Goal: Communication & Community: Ask a question

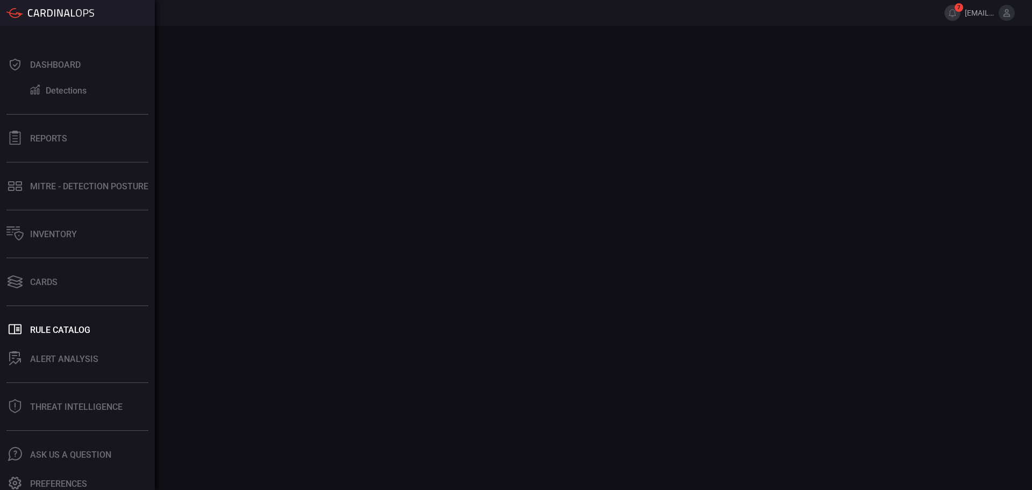
click at [44, 273] on button "Cards" at bounding box center [75, 282] width 151 height 26
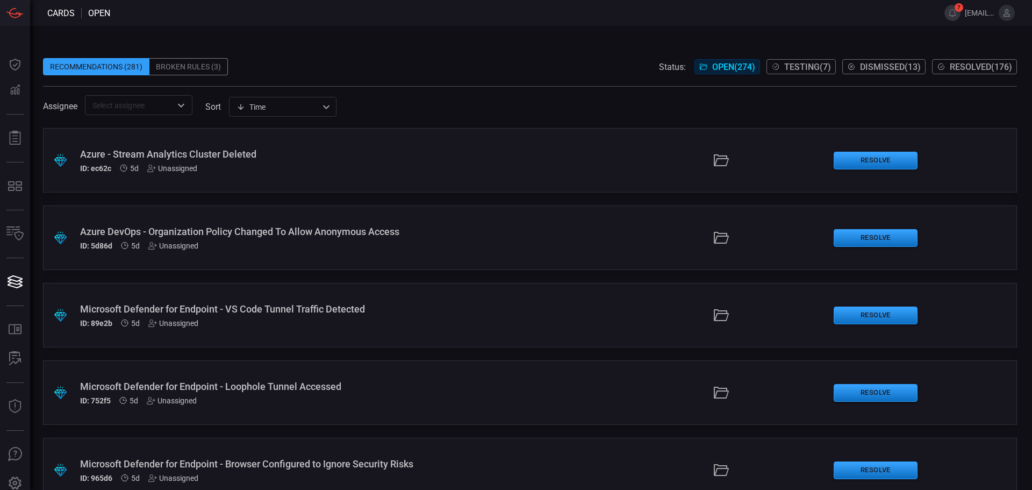
drag, startPoint x: 888, startPoint y: 67, endPoint x: 1003, endPoint y: 75, distance: 115.9
click at [1003, 75] on div "Recommendations (281) Broken Rules (3) Status: Open ( 274 ) Testing ( 7 ) Dismi…" at bounding box center [530, 78] width 974 height 73
click at [985, 65] on span "Resolved ( 176 )" at bounding box center [981, 67] width 62 height 10
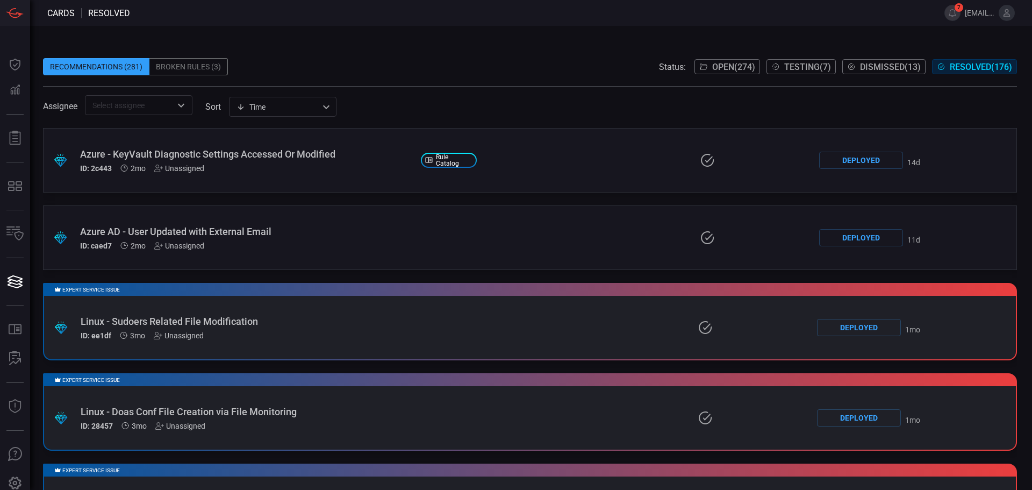
click at [422, 72] on div "Recommendations (281) Broken Rules (3) Status: Open ( 274 ) Testing ( 7 ) Dismi…" at bounding box center [530, 66] width 974 height 17
click at [303, 103] on div "Time visibleUpdateTime ​" at bounding box center [283, 107] width 108 height 20
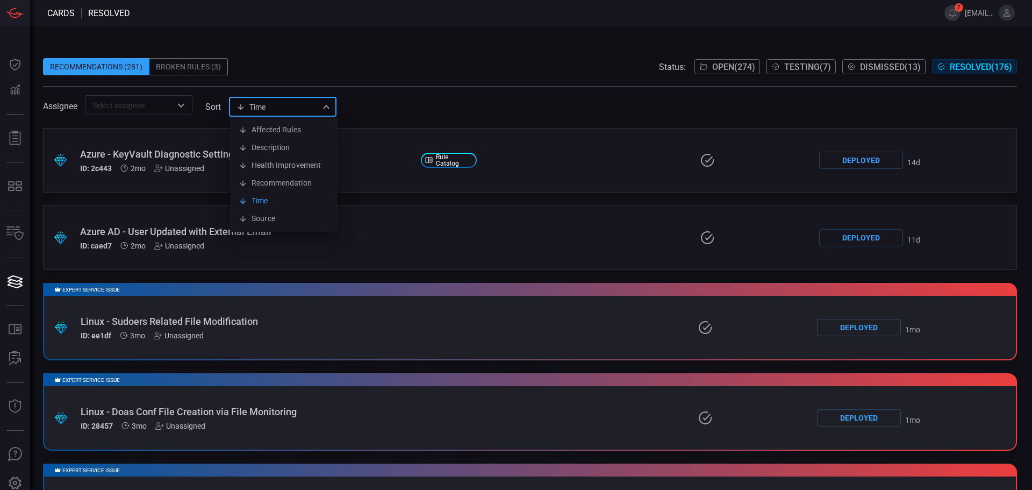
click at [427, 63] on div at bounding box center [516, 245] width 1032 height 490
click at [269, 109] on div "Time visibleUpdateTime ​" at bounding box center [283, 107] width 108 height 20
click at [267, 201] on li "Time" at bounding box center [284, 201] width 108 height 18
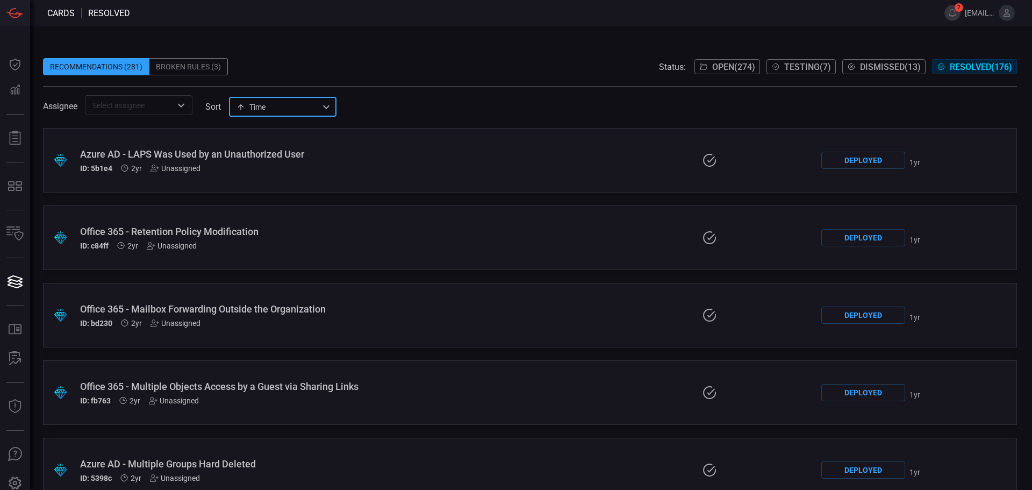
click at [258, 114] on div "Time visibleUpdateTime ​" at bounding box center [283, 107] width 108 height 20
click at [261, 200] on li "Time" at bounding box center [284, 201] width 108 height 18
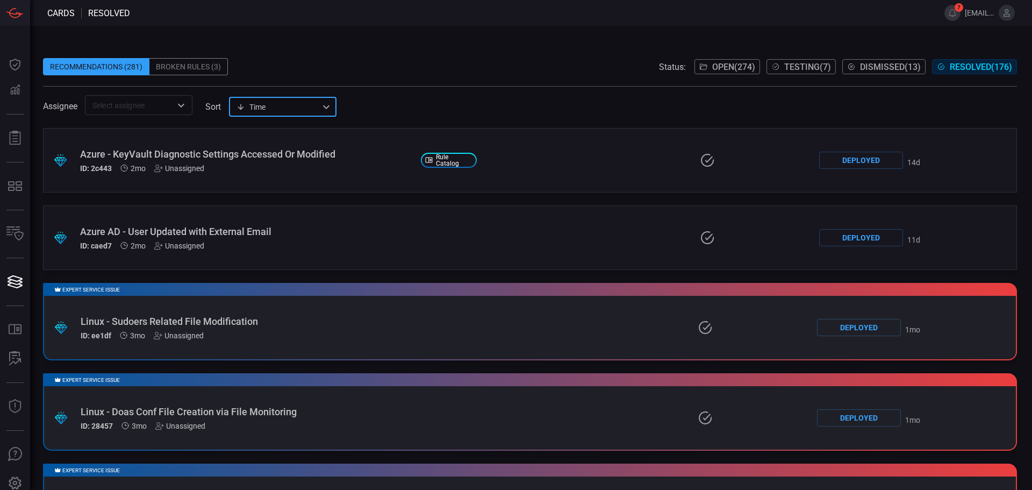
click at [160, 102] on input "text" at bounding box center [129, 104] width 83 height 13
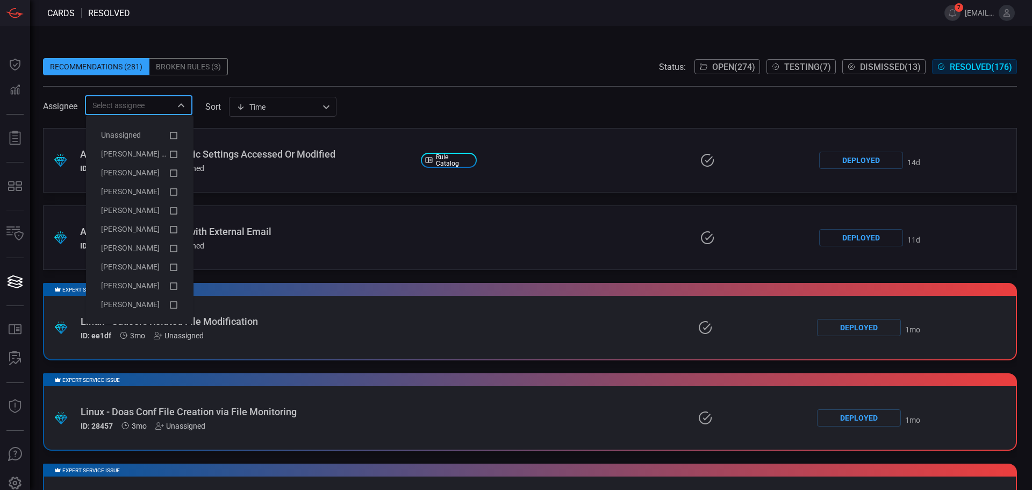
click at [379, 90] on span at bounding box center [530, 91] width 974 height 9
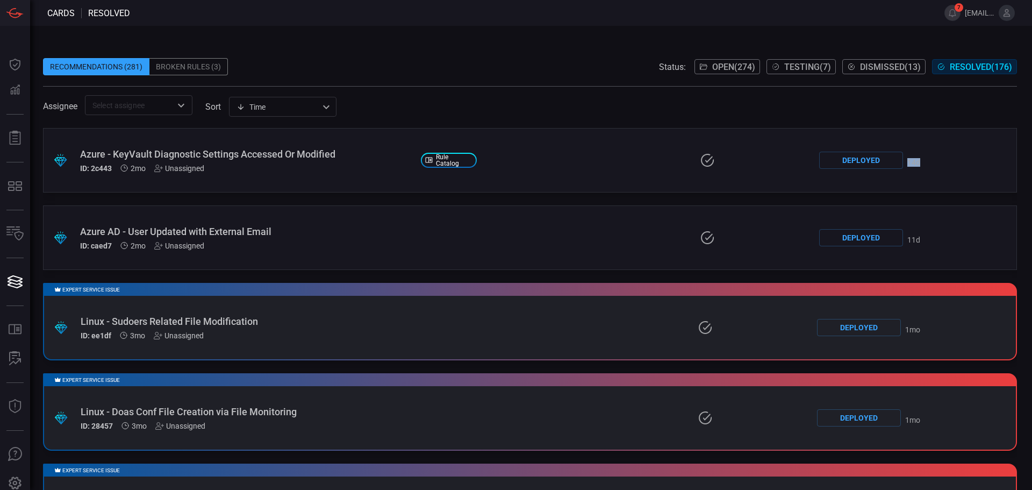
drag, startPoint x: 930, startPoint y: 164, endPoint x: 894, endPoint y: 164, distance: 36.0
click at [894, 164] on div ".suggested_cards_icon{fill:url(#suggested_cards_icon);} Azure - KeyVault Diagno…" at bounding box center [530, 160] width 974 height 65
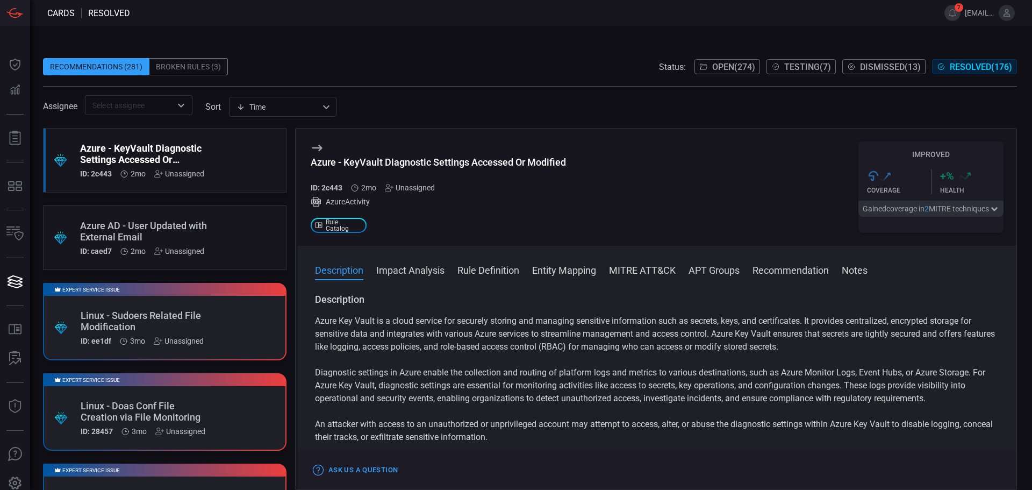
click at [492, 98] on div "Assignee ​ sort Time visibleUpdateTime ​" at bounding box center [530, 105] width 974 height 20
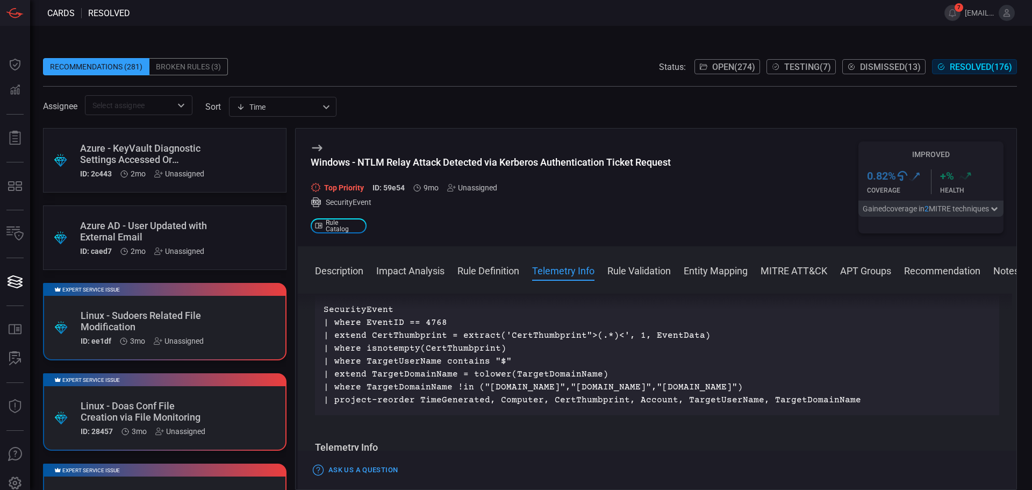
scroll to position [430, 0]
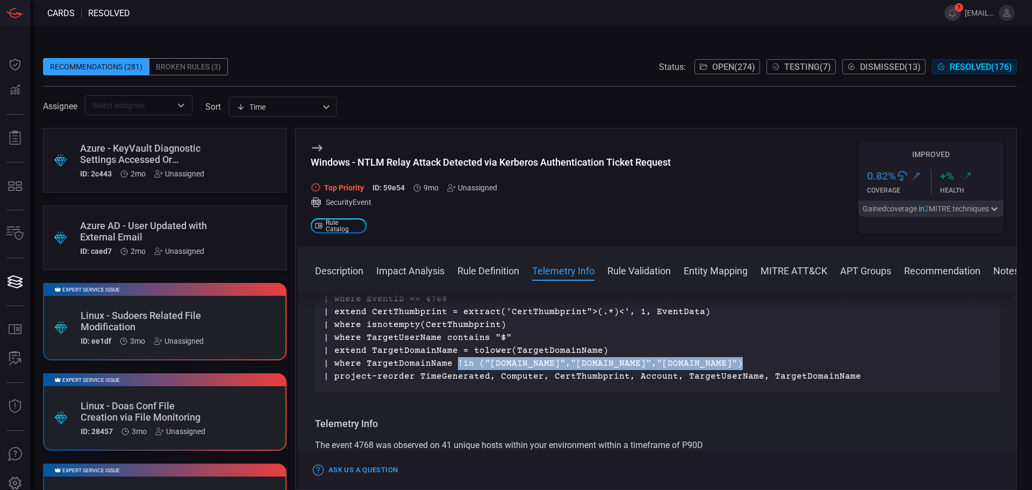
drag, startPoint x: 452, startPoint y: 366, endPoint x: 740, endPoint y: 362, distance: 287.7
click at [740, 362] on p "SecurityEvent | where EventID == 4768 | extend CertThumbprint = extract('CertTh…" at bounding box center [657, 331] width 667 height 103
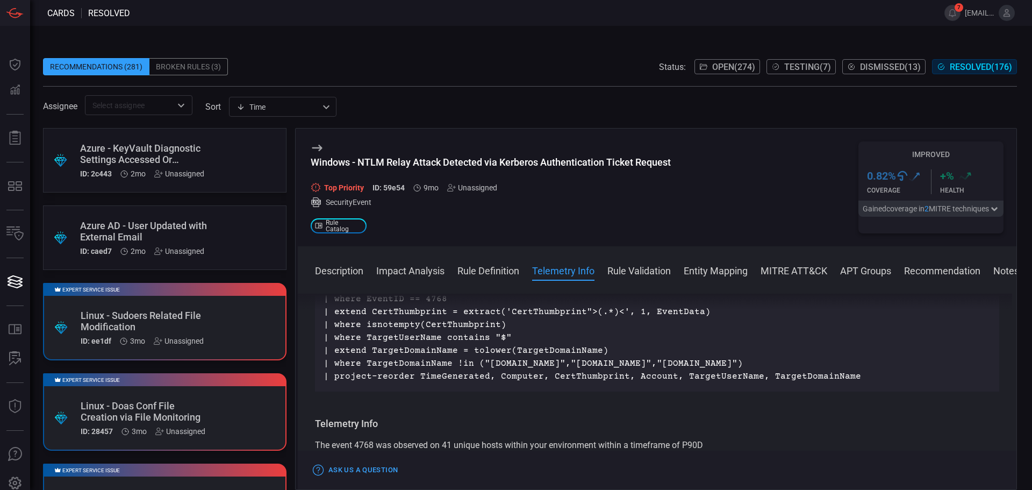
click at [596, 352] on p "SecurityEvent | where EventID == 4768 | extend CertThumbprint = extract('CertTh…" at bounding box center [657, 331] width 667 height 103
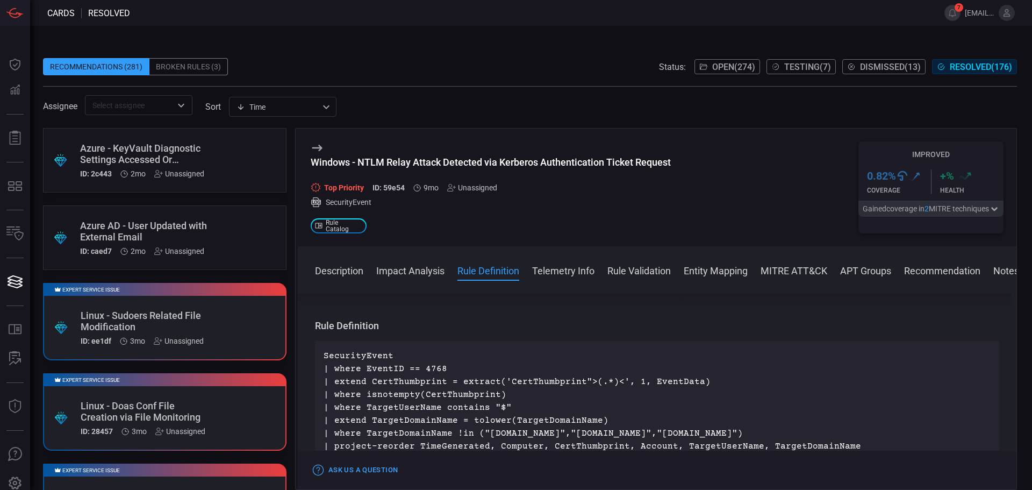
scroll to position [376, 0]
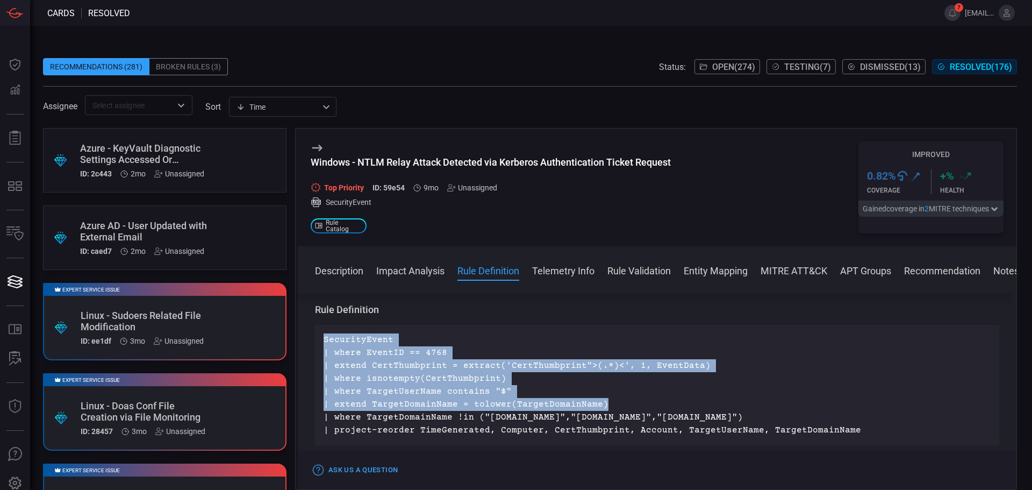
drag, startPoint x: 600, startPoint y: 404, endPoint x: 588, endPoint y: 396, distance: 14.3
click at [320, 337] on div "SecurityEvent | where EventID == 4768 | extend CertThumbprint = extract('CertTh…" at bounding box center [657, 385] width 684 height 120
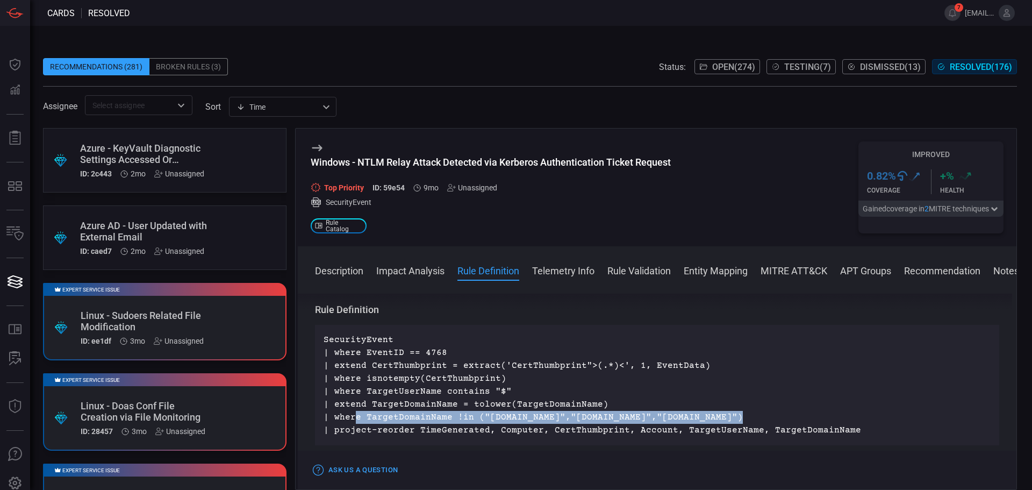
drag, startPoint x: 750, startPoint y: 418, endPoint x: 352, endPoint y: 421, distance: 397.9
click at [352, 421] on p "SecurityEvent | where EventID == 4768 | extend CertThumbprint = extract('CertTh…" at bounding box center [657, 384] width 667 height 103
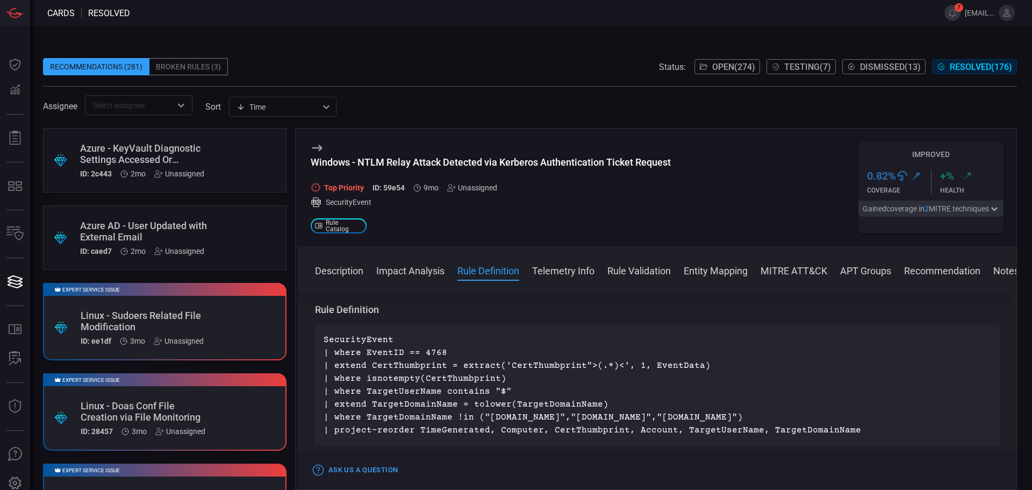
click at [530, 408] on p "SecurityEvent | where EventID == 4768 | extend CertThumbprint = extract('CertTh…" at bounding box center [657, 384] width 667 height 103
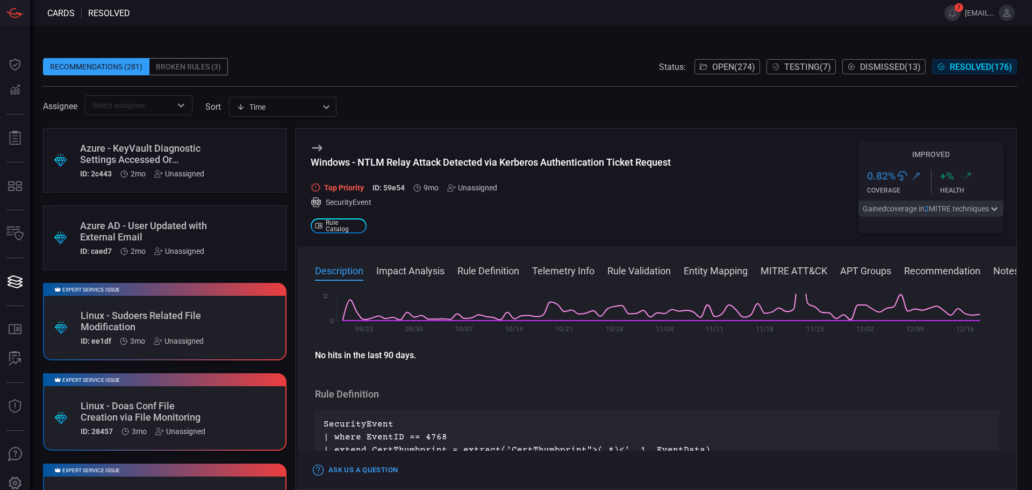
scroll to position [0, 0]
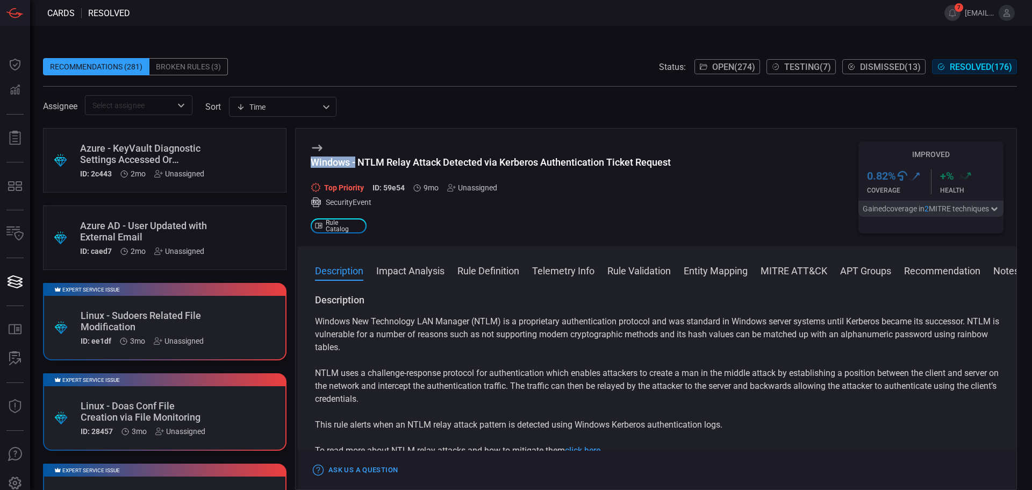
drag, startPoint x: 358, startPoint y: 162, endPoint x: 577, endPoint y: 156, distance: 220.0
click at [577, 156] on div "Windows - NTLM Relay Attack Detected via Kerberos Authentication Ticket Request…" at bounding box center [491, 187] width 360 height 92
click at [543, 163] on div "Windows - NTLM Relay Attack Detected via Kerberos Authentication Ticket Request" at bounding box center [491, 161] width 360 height 11
drag, startPoint x: 491, startPoint y: 163, endPoint x: 690, endPoint y: 163, distance: 198.4
click at [690, 163] on div "Windows - NTLM Relay Attack Detected via Kerberos Authentication Ticket Request…" at bounding box center [657, 187] width 719 height 118
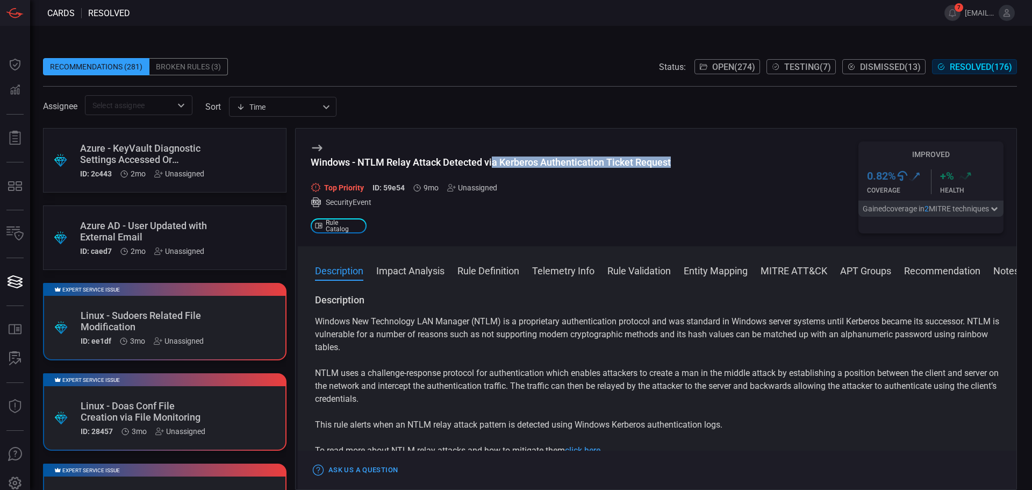
click at [690, 172] on div "Windows - NTLM Relay Attack Detected via Kerberos Authentication Ticket Request…" at bounding box center [657, 187] width 719 height 118
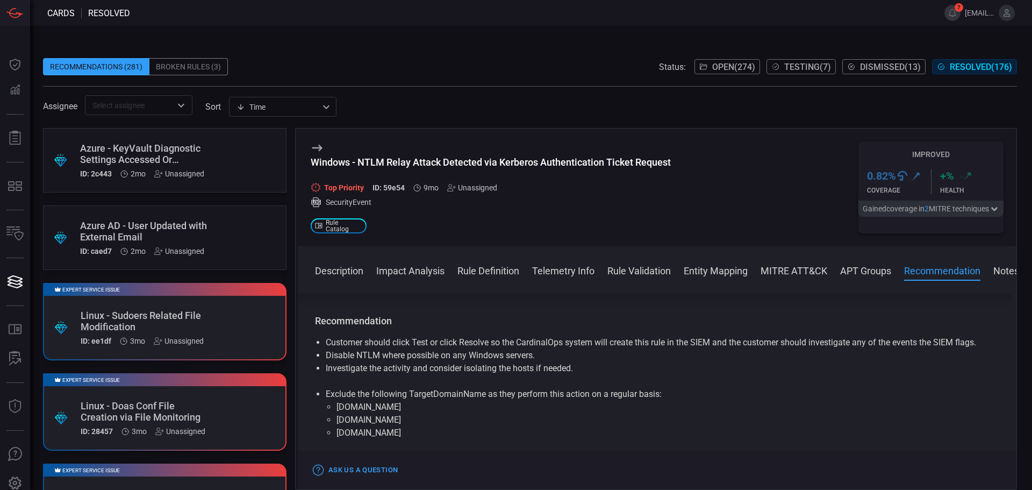
scroll to position [1067, 0]
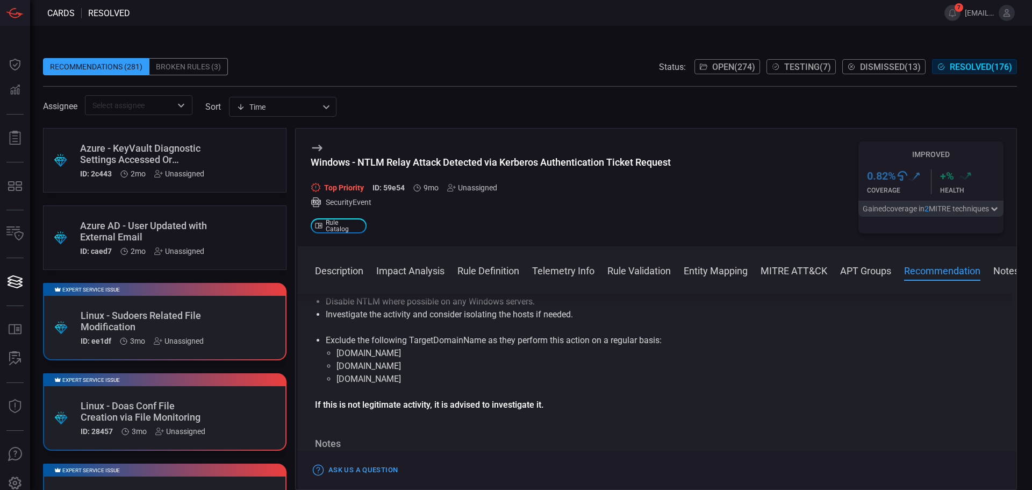
drag, startPoint x: 419, startPoint y: 354, endPoint x: 527, endPoint y: 369, distance: 108.7
click at [526, 366] on li "Exclude the following TargetDomainName as they perform this action on a regular…" at bounding box center [657, 360] width 663 height 52
click at [524, 373] on li "[DOMAIN_NAME]" at bounding box center [657, 366] width 641 height 13
drag, startPoint x: 368, startPoint y: 160, endPoint x: 477, endPoint y: 161, distance: 109.7
click at [477, 161] on div "Windows - NTLM Relay Attack Detected via Kerberos Authentication Ticket Request" at bounding box center [491, 161] width 360 height 11
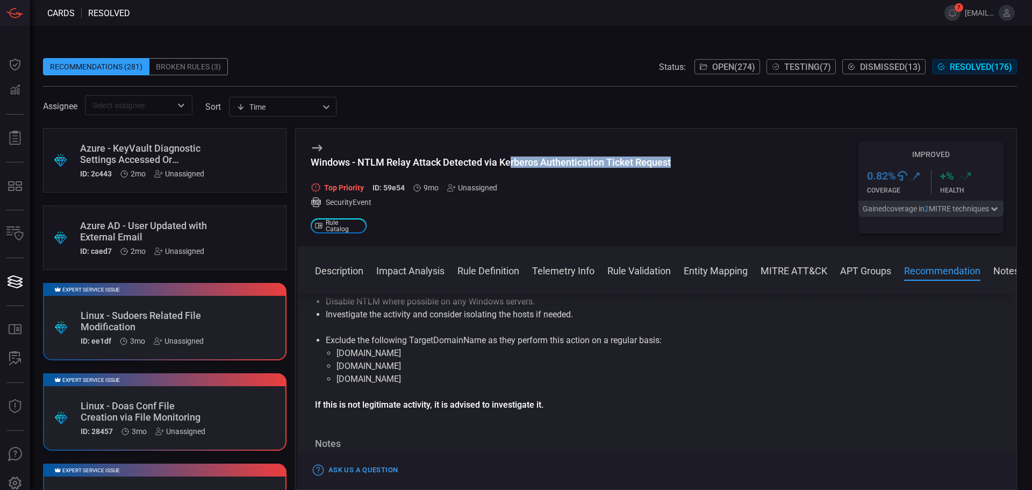
drag, startPoint x: 511, startPoint y: 162, endPoint x: 727, endPoint y: 168, distance: 216.2
click at [727, 168] on div "Windows - NTLM Relay Attack Detected via Kerberos Authentication Ticket Request…" at bounding box center [657, 187] width 719 height 118
click at [649, 165] on div "Windows - NTLM Relay Attack Detected via Kerberos Authentication Ticket Request" at bounding box center [491, 161] width 360 height 11
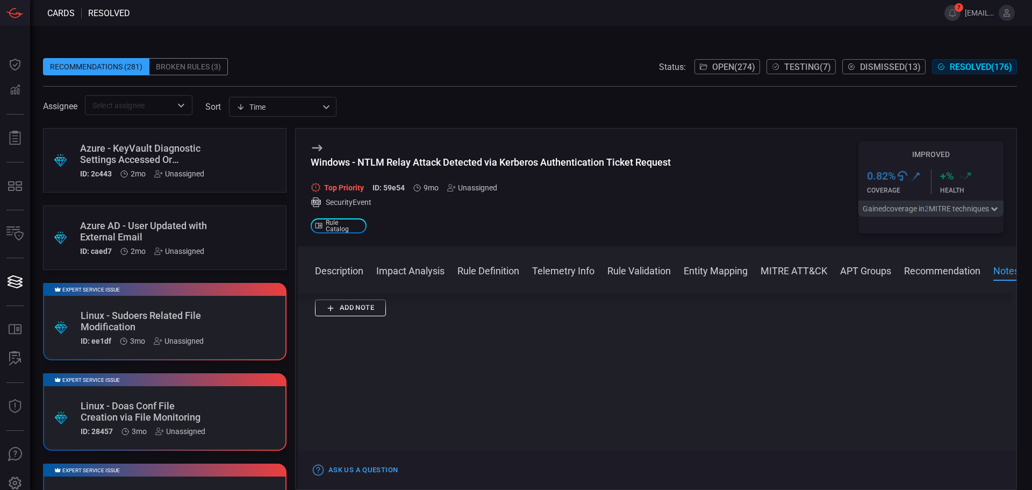
scroll to position [1282, 0]
drag, startPoint x: 355, startPoint y: 159, endPoint x: 431, endPoint y: 159, distance: 75.8
click at [431, 159] on div "Windows - NTLM Relay Attack Detected via Kerberos Authentication Ticket Request" at bounding box center [491, 161] width 360 height 11
click at [434, 177] on h3 "Windows - NTLM Relay Attack Detected via Kerberos Authentication Ticket Request" at bounding box center [491, 167] width 360 height 23
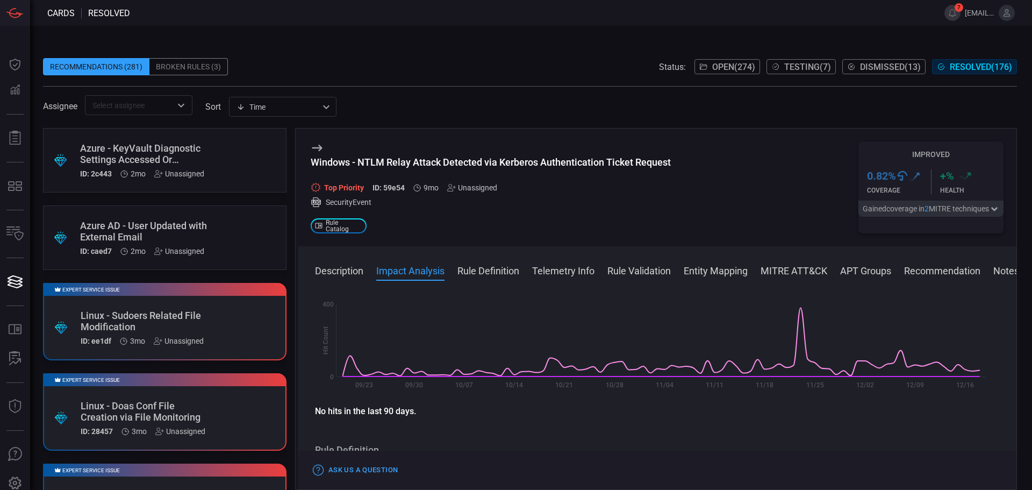
scroll to position [0, 0]
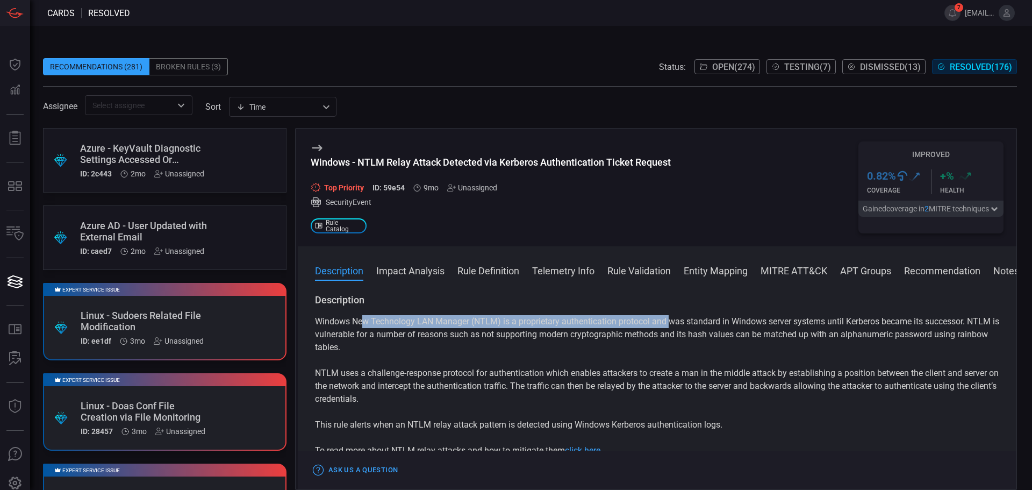
drag, startPoint x: 368, startPoint y: 313, endPoint x: 669, endPoint y: 316, distance: 301.6
click at [669, 316] on div "Description Windows New Technology LAN Manager (NTLM) is a proprietary authenti…" at bounding box center [657, 382] width 684 height 176
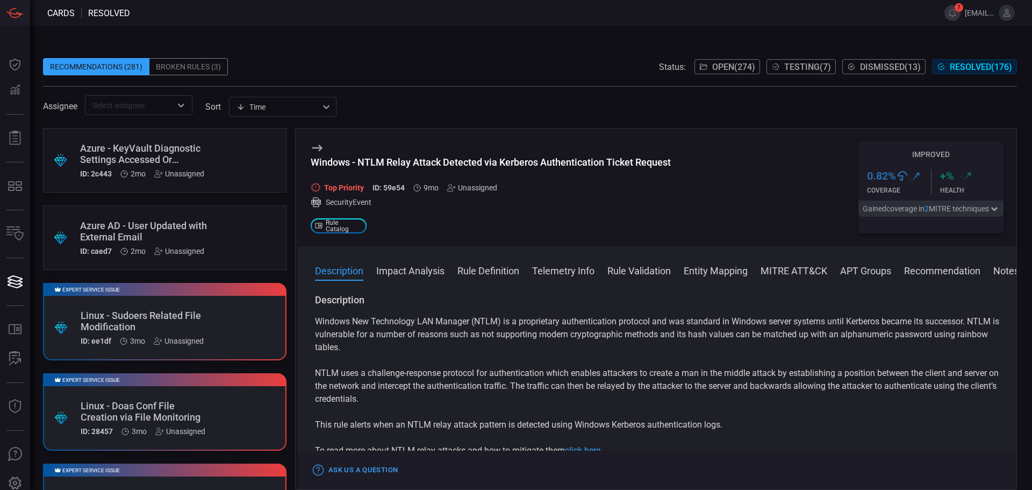
click at [664, 353] on p "Windows New Technology LAN Manager (NTLM) is a proprietary authentication proto…" at bounding box center [657, 334] width 684 height 39
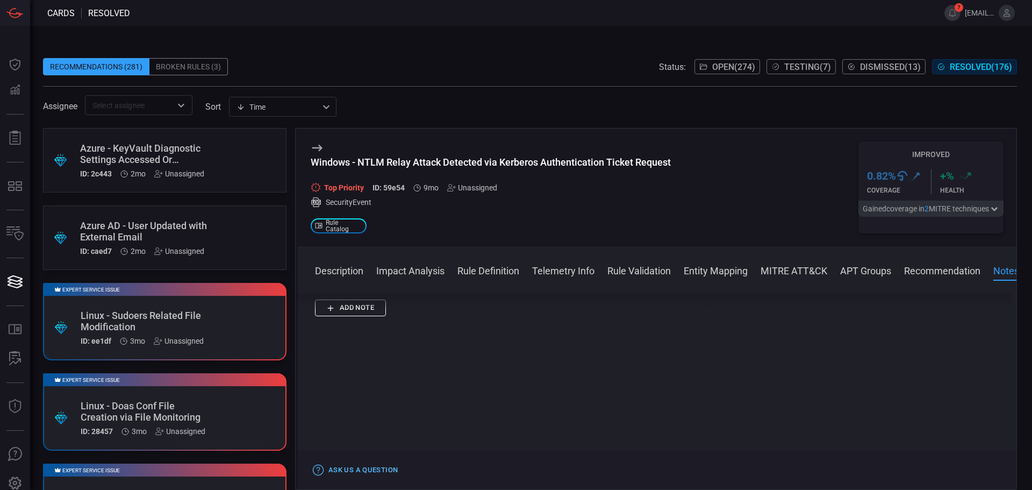
click at [342, 469] on button "Ask Us a Question" at bounding box center [356, 470] width 90 height 17
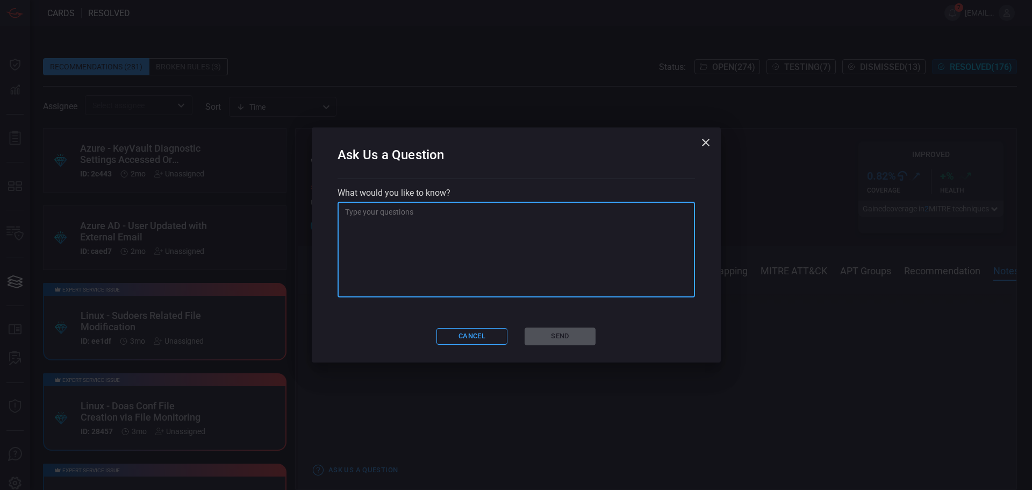
click at [511, 245] on textarea at bounding box center [516, 249] width 342 height 86
click at [382, 241] on textarea at bounding box center [516, 249] width 342 height 86
paste textarea "| where TargetDomainName !in ("[DOMAIN_NAME]","[DOMAIN_NAME]","[DOMAIN_NAME]")"
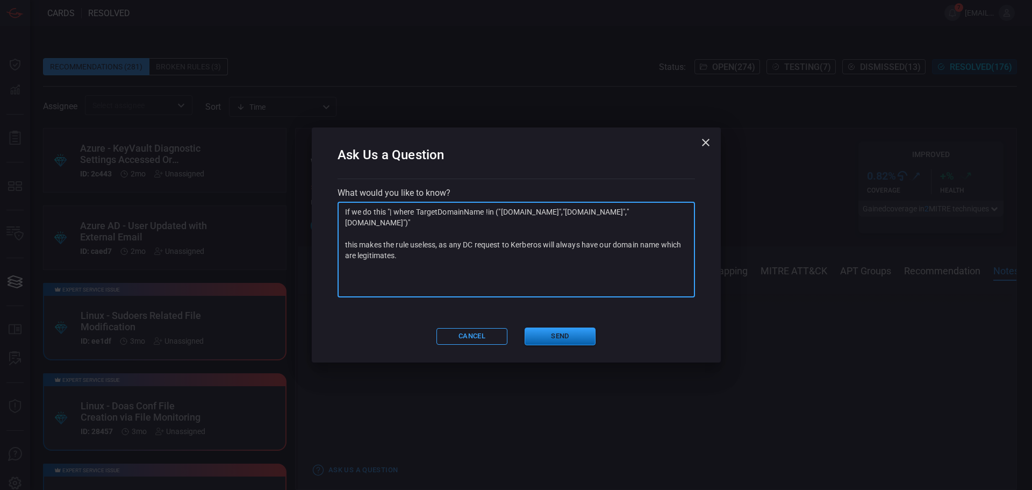
type textarea "If we do this "| where TargetDomainName !in ("[DOMAIN_NAME]","[DOMAIN_NAME]","[…"
click at [569, 336] on button "Send" at bounding box center [560, 336] width 71 height 18
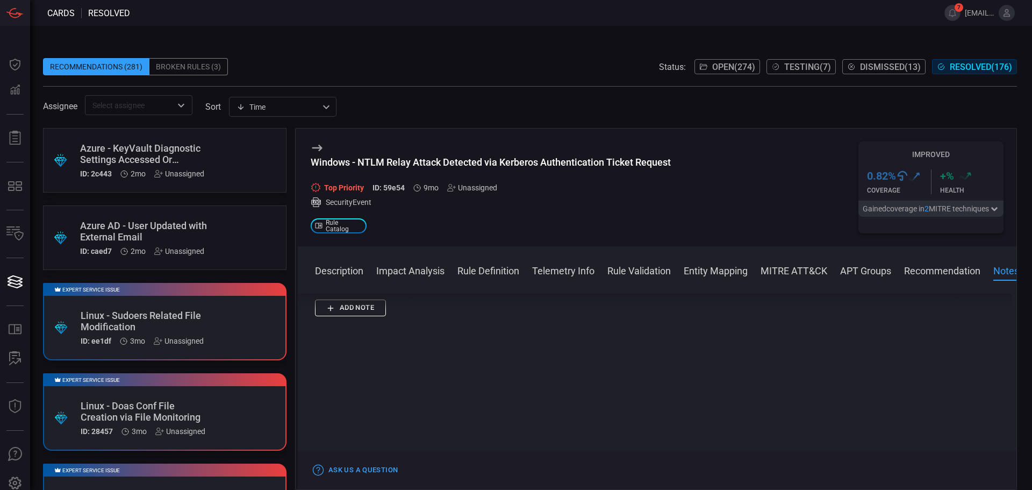
click at [603, 32] on div "Recommendations (281) Broken Rules (3) Status: Open ( 274 ) Testing ( 7 ) Dismi…" at bounding box center [531, 258] width 1002 height 464
